Goal: Complete application form

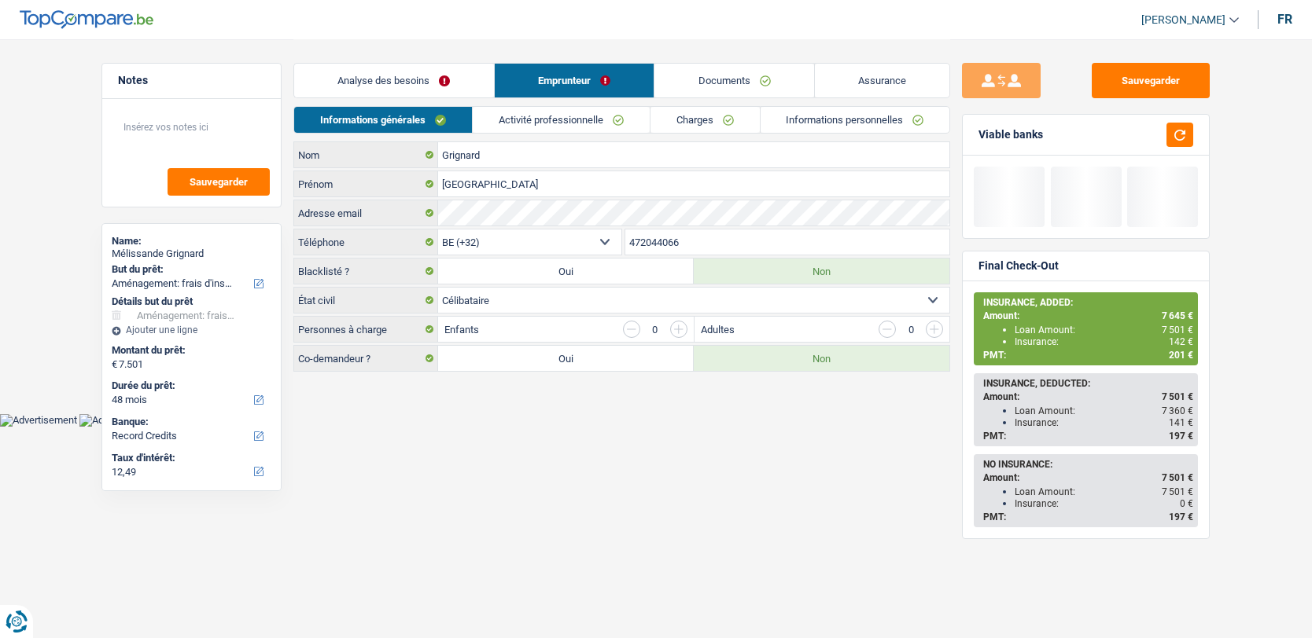
select select "movingOrInstallation"
select select "48"
select select "record credits"
select select "32"
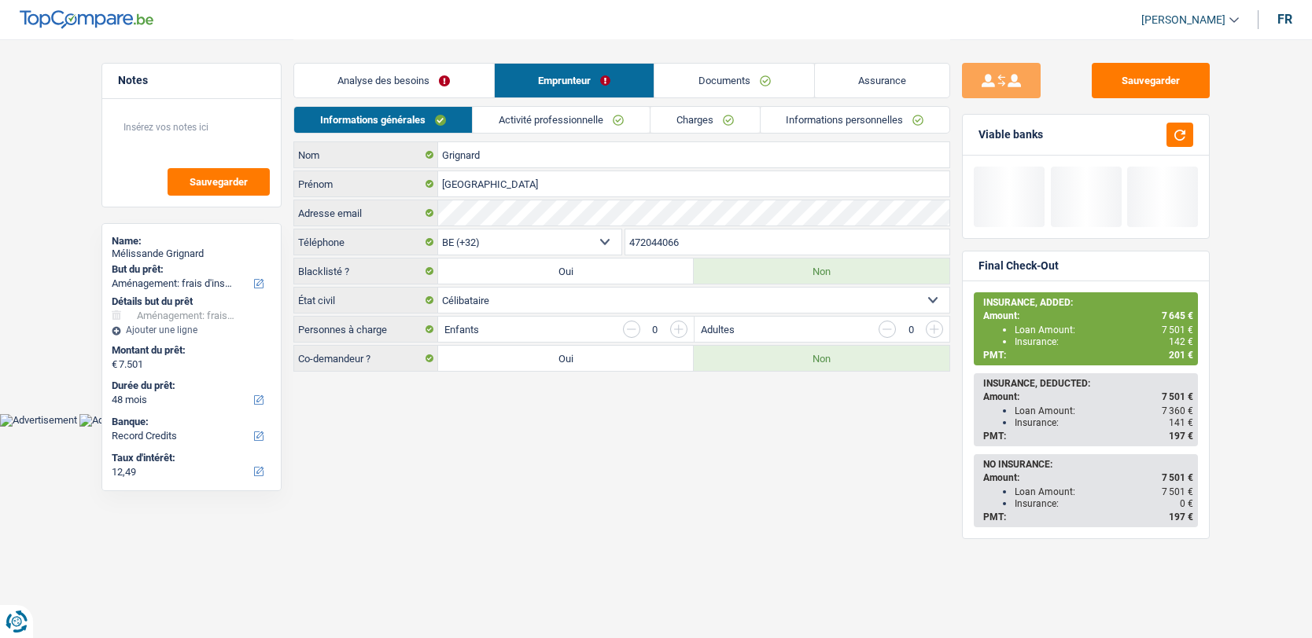
select select "single"
select select "privateEmployee"
select select "netSalary"
select select "mealVouchers"
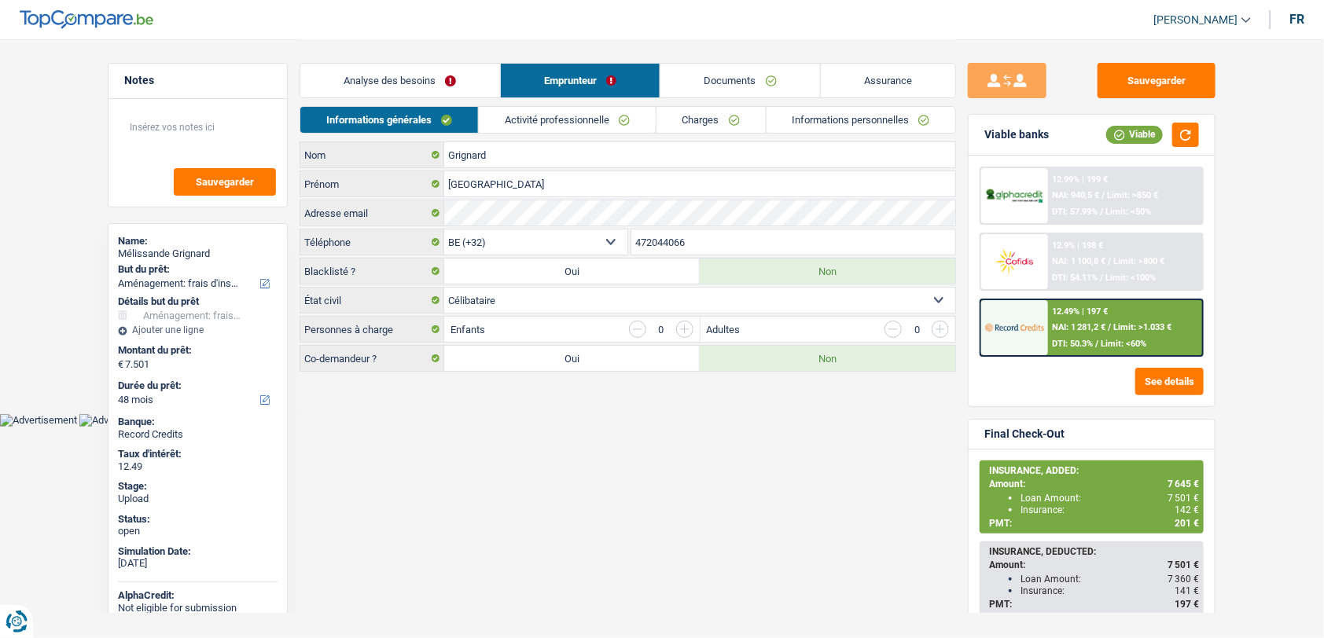
click at [587, 129] on link "Activité professionnelle" at bounding box center [567, 120] width 177 height 26
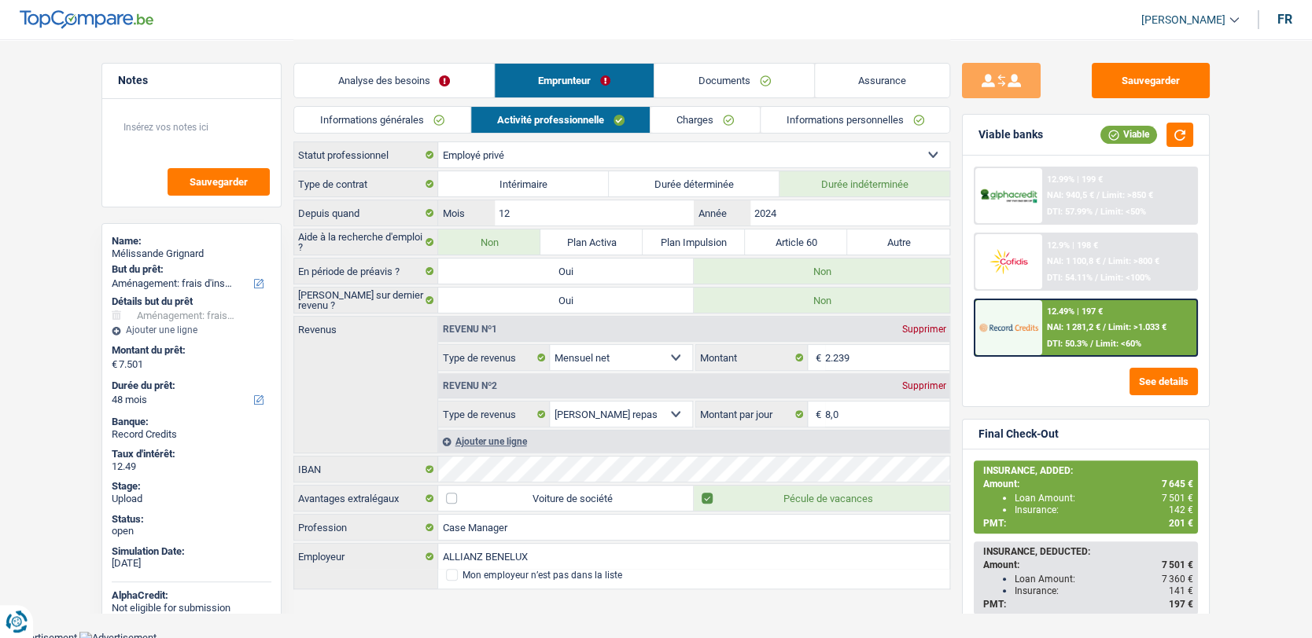
click at [694, 85] on link "Documents" at bounding box center [734, 81] width 160 height 34
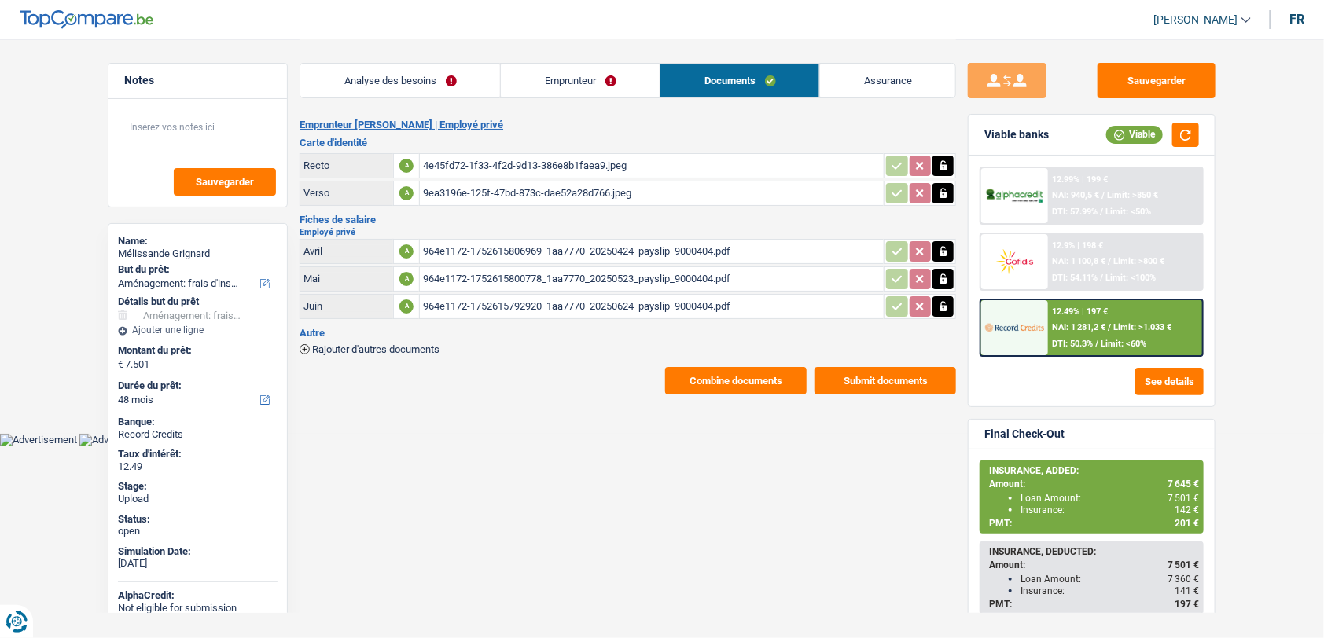
click at [587, 90] on link "Emprunteur" at bounding box center [580, 81] width 159 height 34
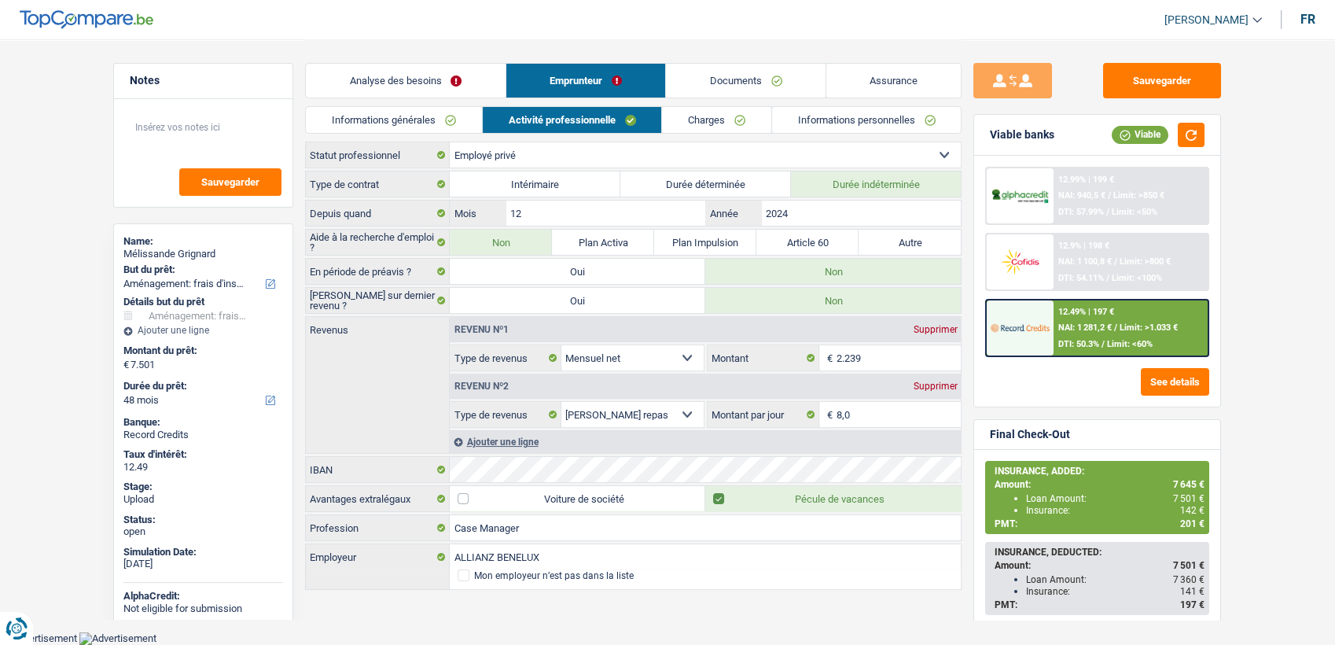
click at [3, 352] on main "Notes Sauvegarder Name: Mélissande Grignard But du prêt: Confort maison: meuble…" at bounding box center [667, 315] width 1335 height 631
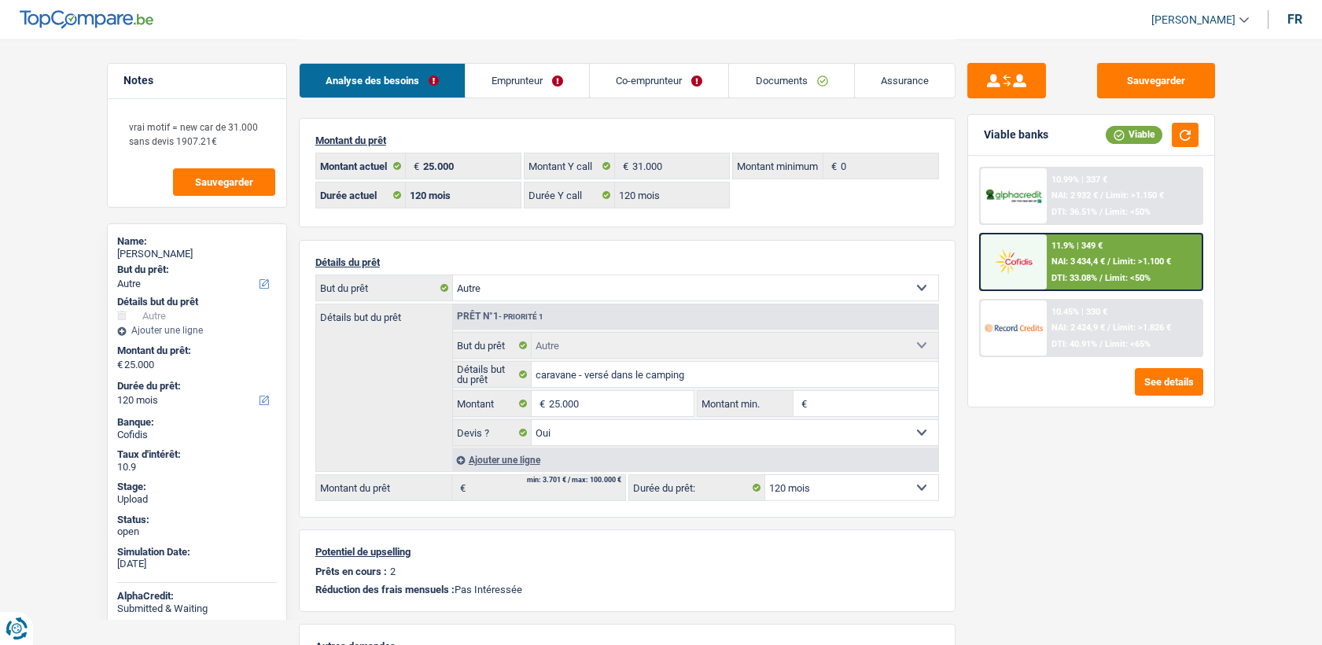
select select "other"
select select "120"
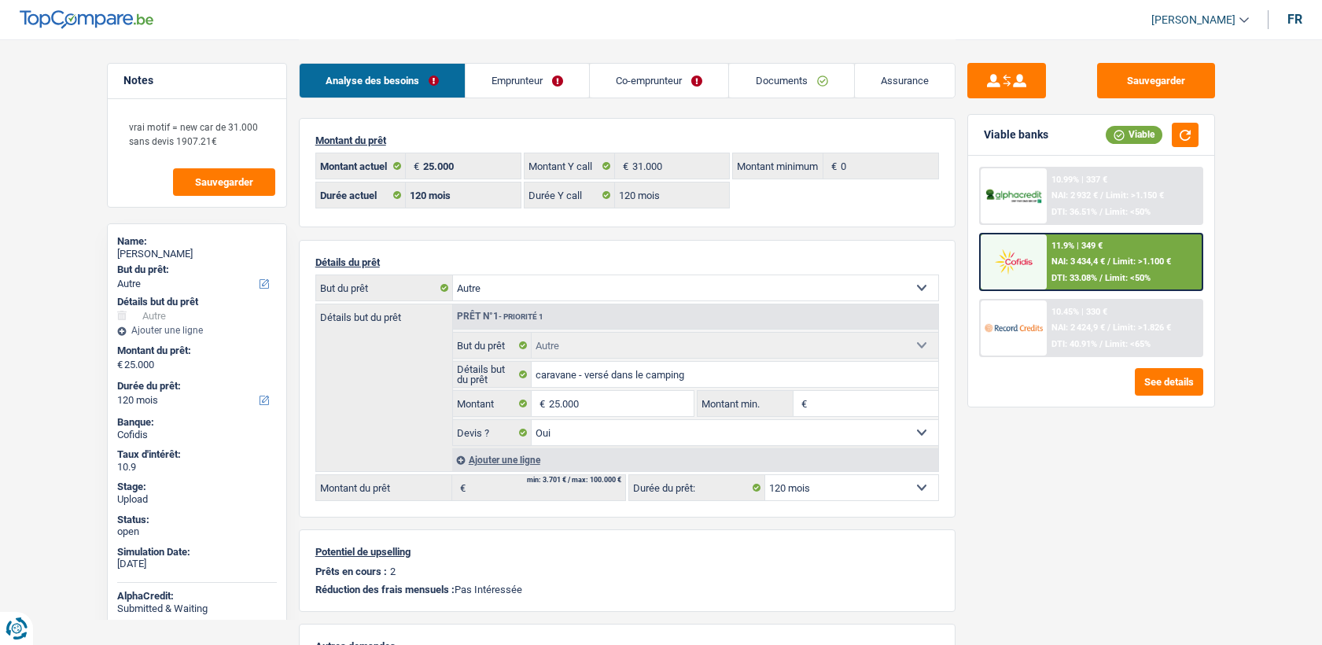
select select "other"
select select "yes"
select select "120"
click at [496, 81] on link "Emprunteur" at bounding box center [526, 81] width 123 height 34
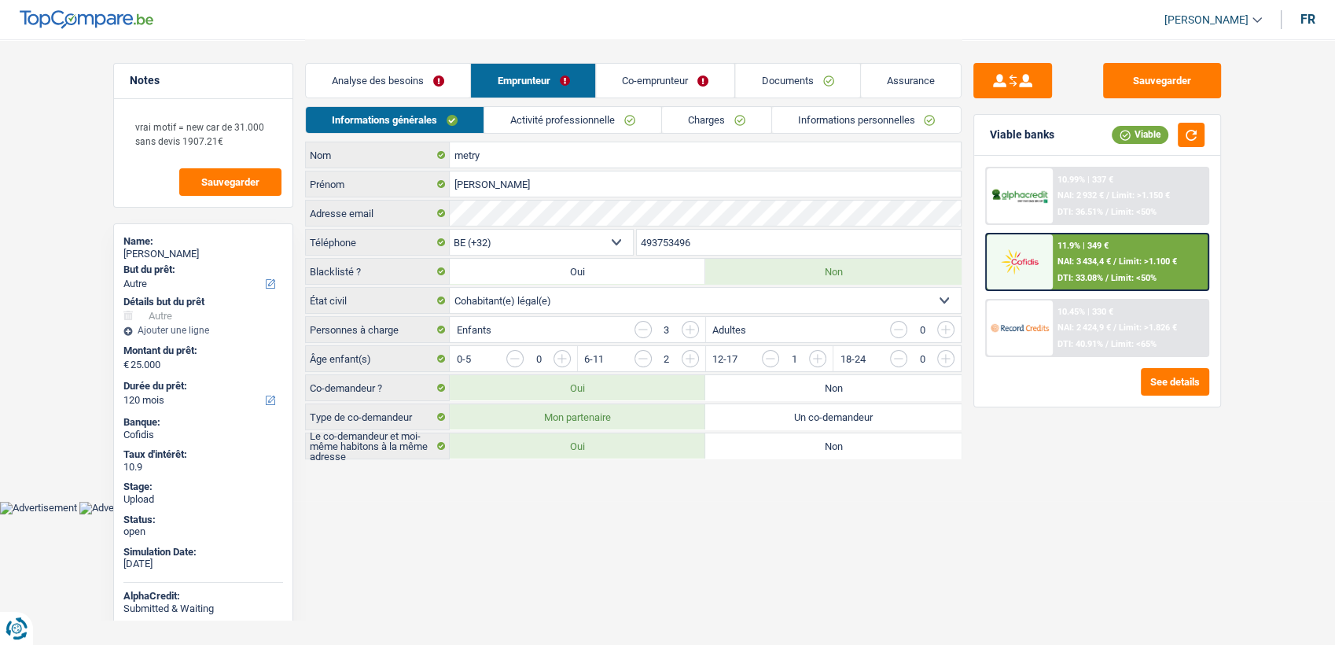
click at [859, 122] on link "Informations personnelles" at bounding box center [866, 120] width 189 height 26
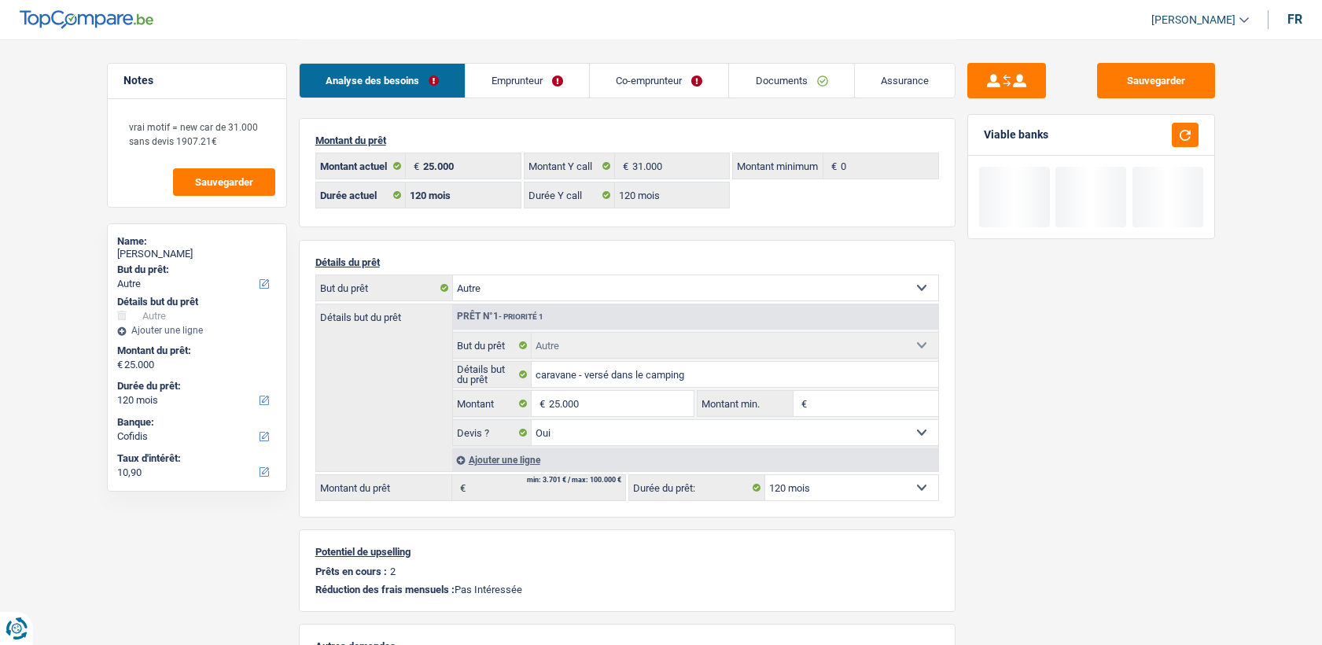
select select "other"
select select "120"
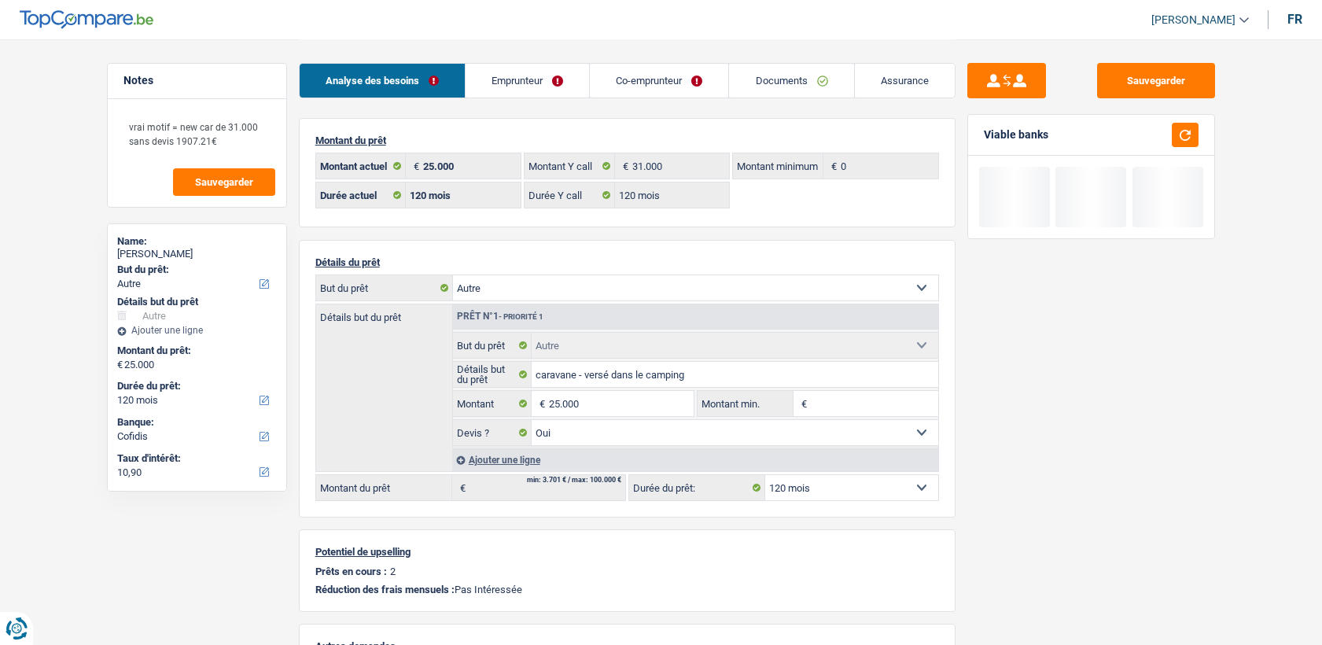
select select "other"
select select "yes"
select select "120"
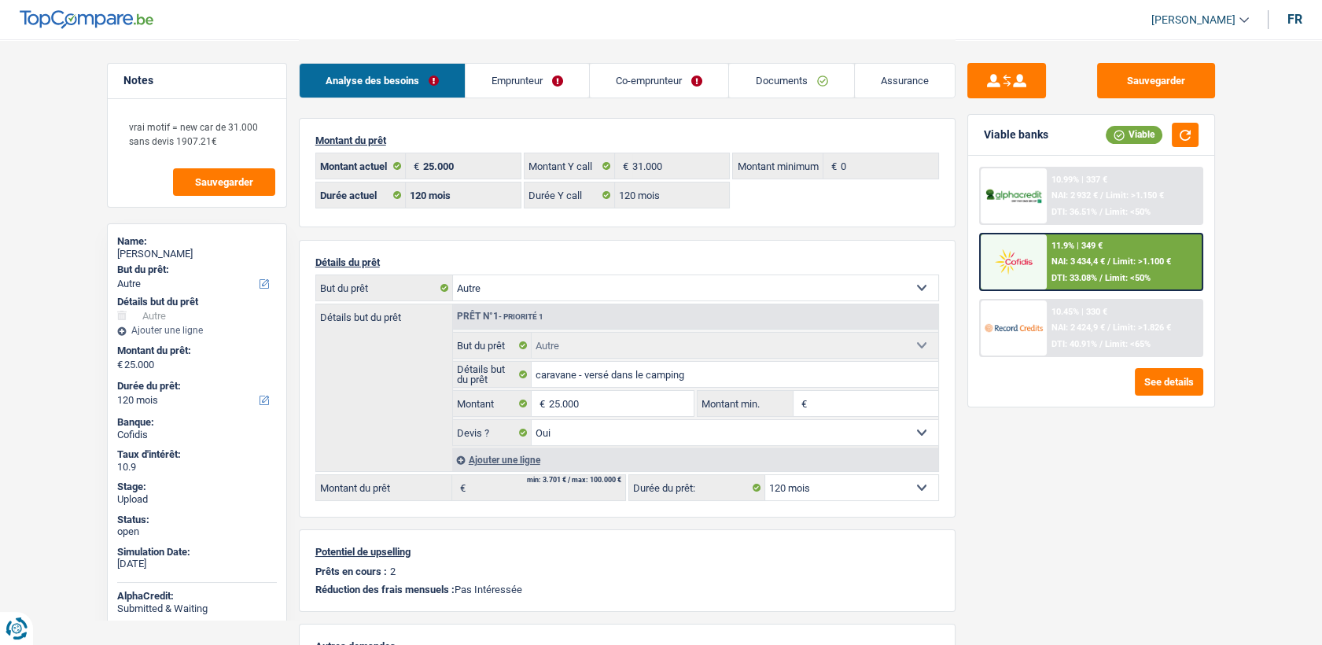
drag, startPoint x: 521, startPoint y: 90, endPoint x: 537, endPoint y: 84, distance: 16.7
click at [521, 90] on link "Emprunteur" at bounding box center [526, 81] width 123 height 34
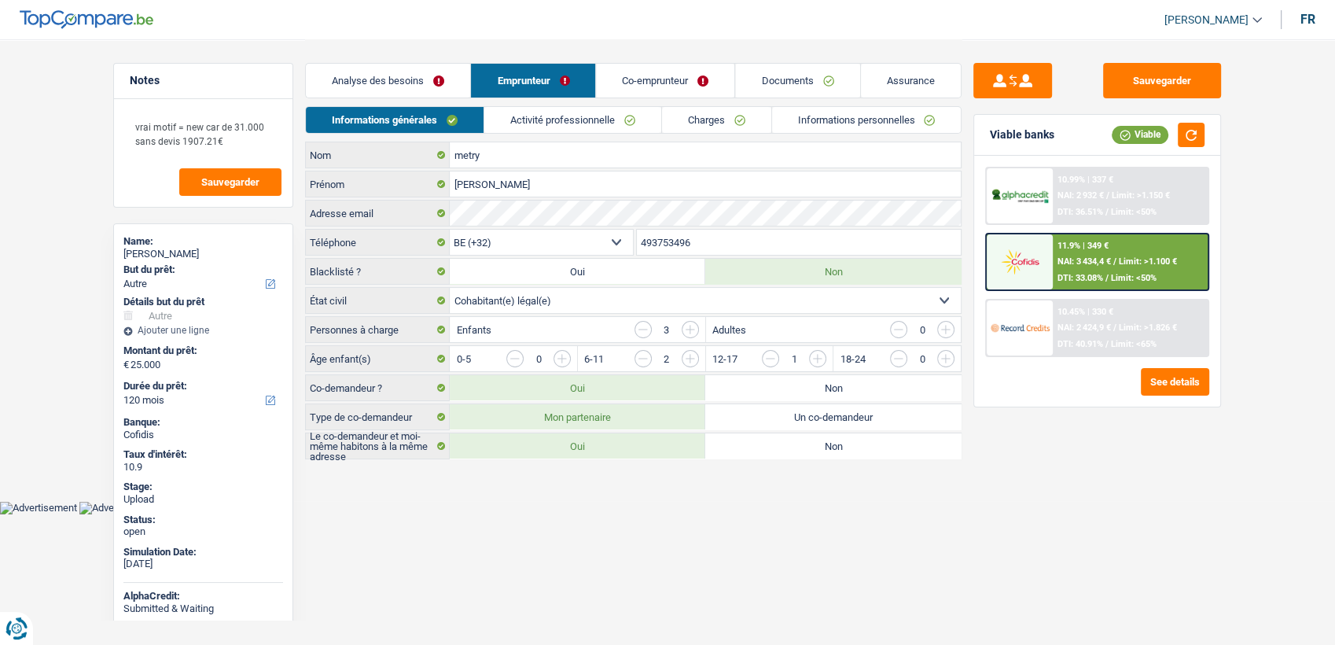
click at [834, 114] on link "Informations personnelles" at bounding box center [866, 120] width 189 height 26
